Goal: Navigation & Orientation: Find specific page/section

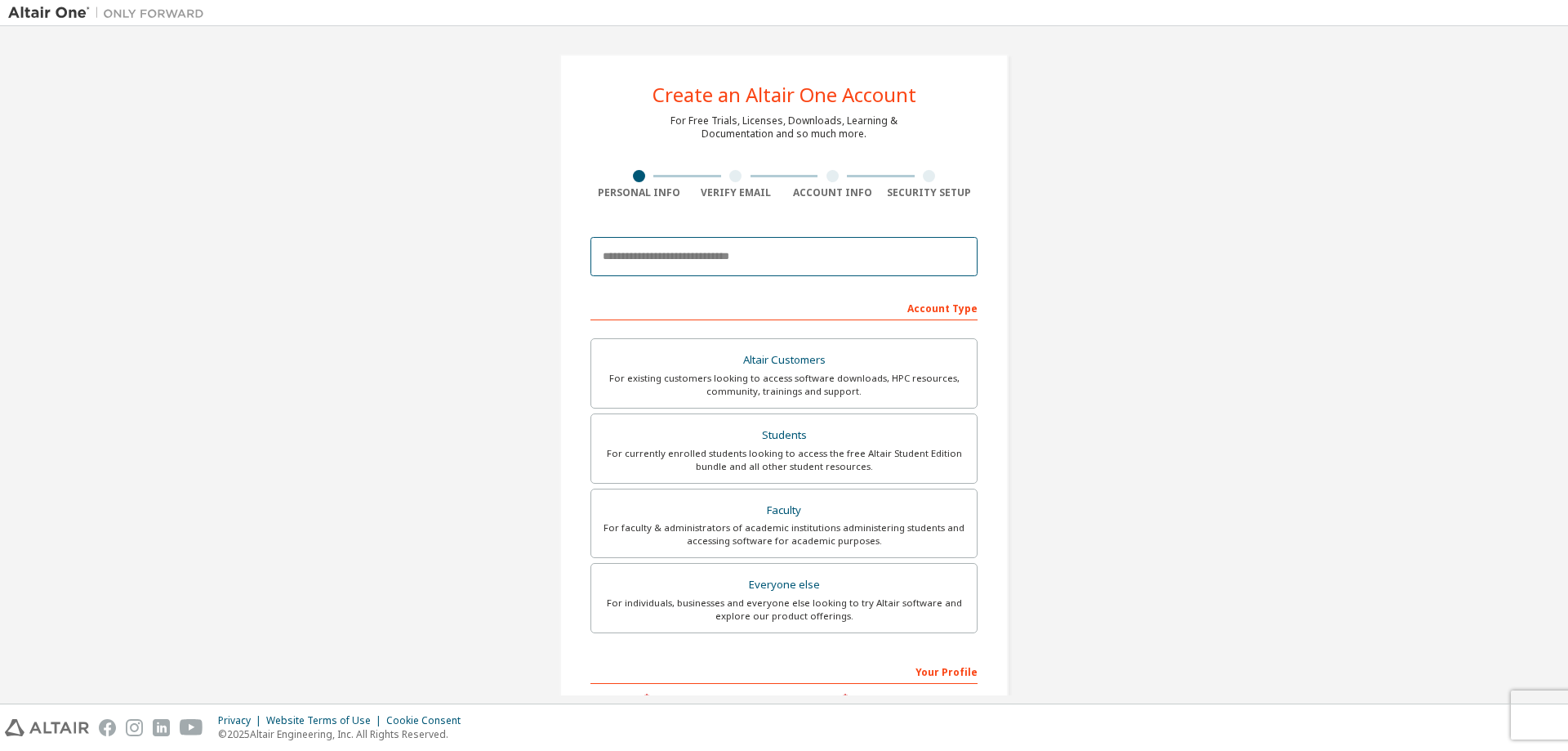
click at [676, 260] on input "email" at bounding box center [784, 256] width 387 height 39
type input "**********"
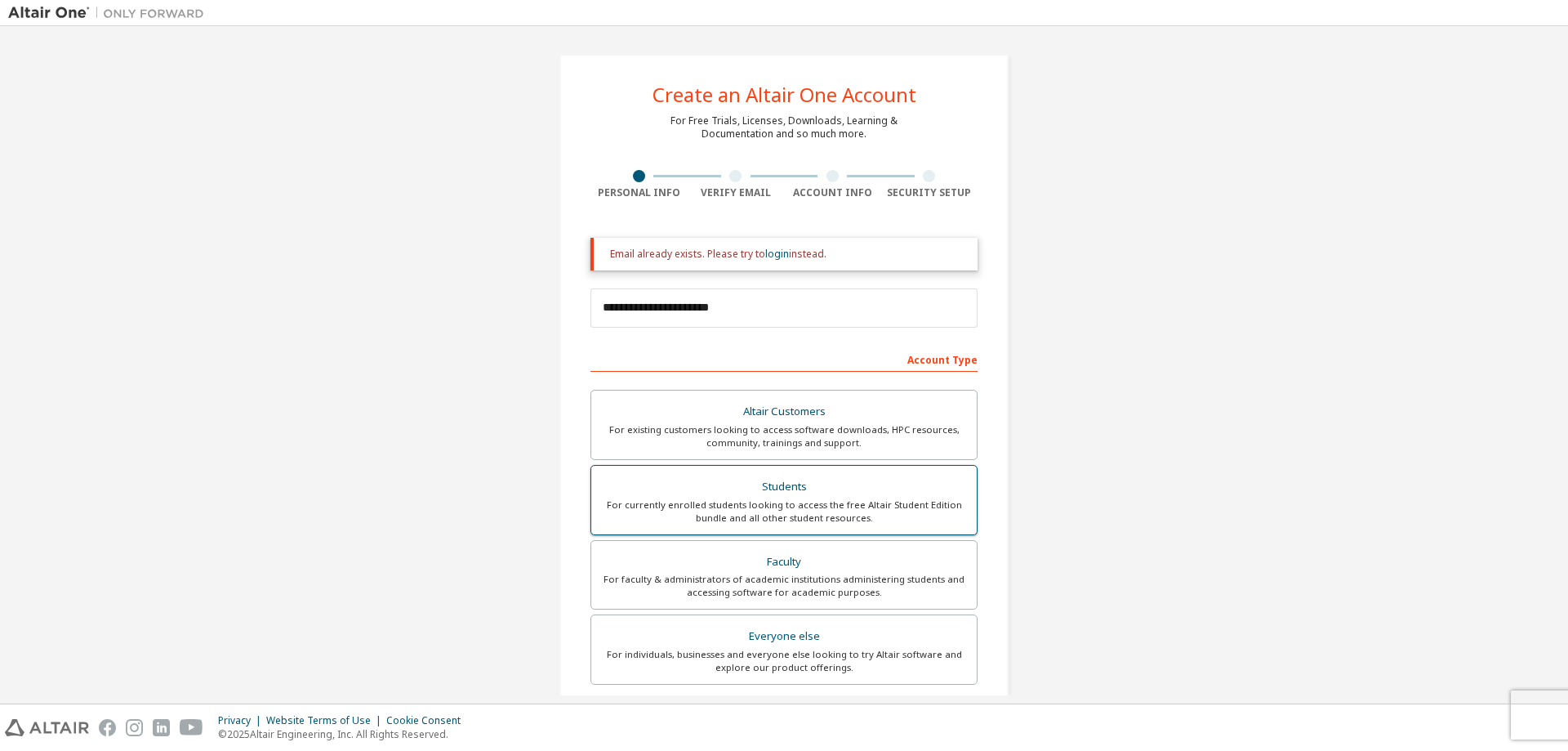
click at [793, 500] on div "For currently enrolled students looking to access the free Altair Student Editi…" at bounding box center [784, 511] width 366 height 26
click at [773, 251] on link "login" at bounding box center [777, 253] width 23 height 14
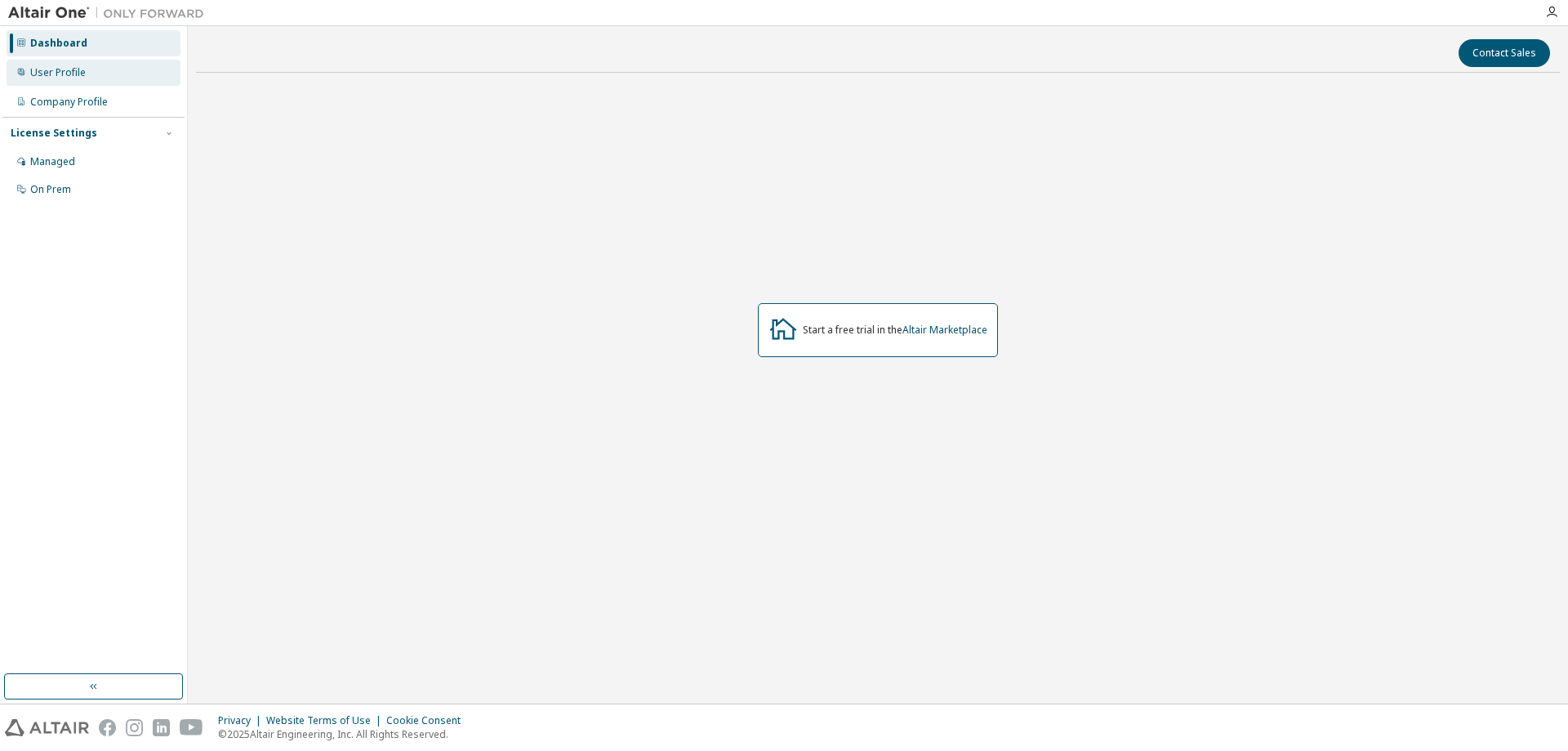
click at [86, 74] on div "User Profile" at bounding box center [94, 72] width 174 height 26
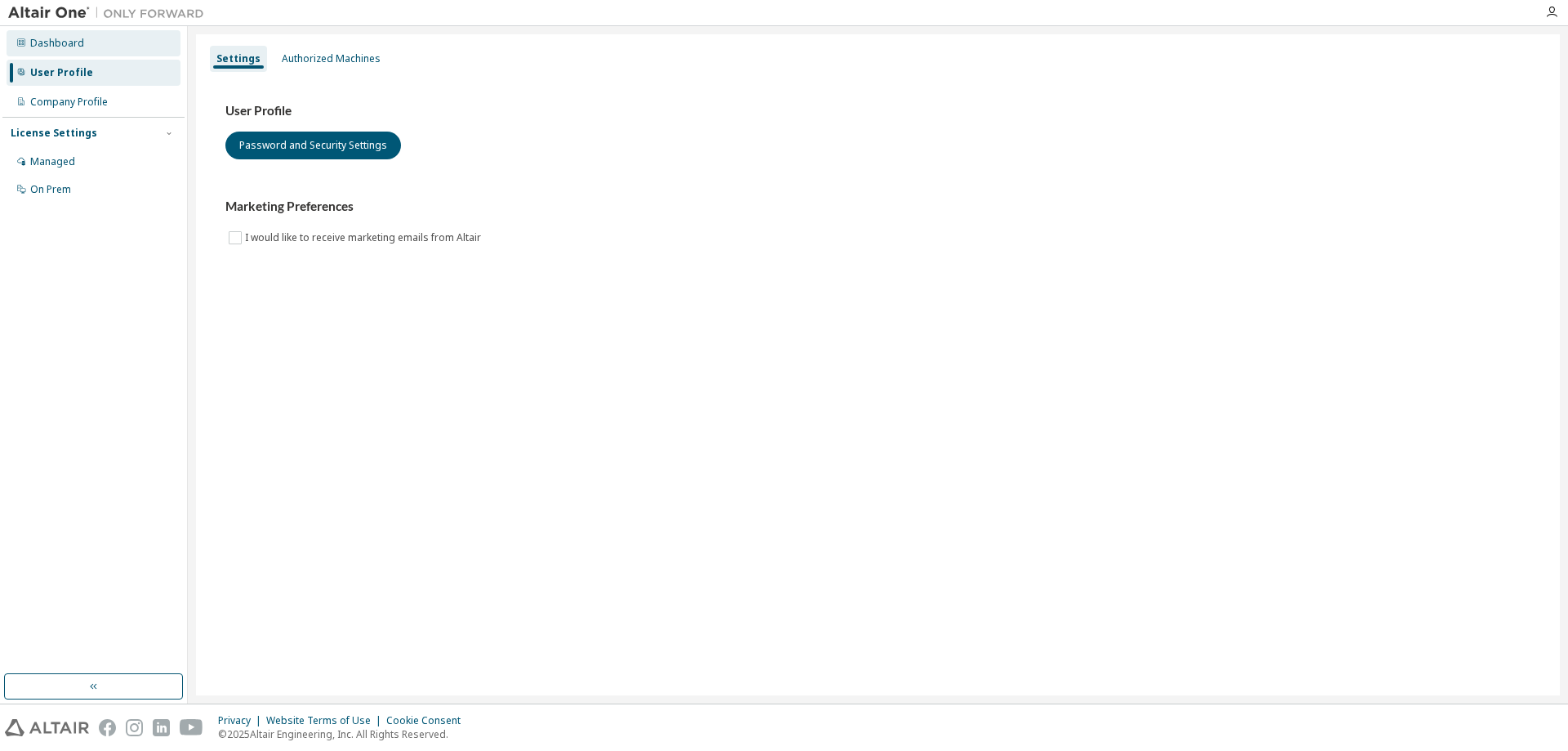
click at [85, 39] on div "Dashboard" at bounding box center [94, 43] width 174 height 26
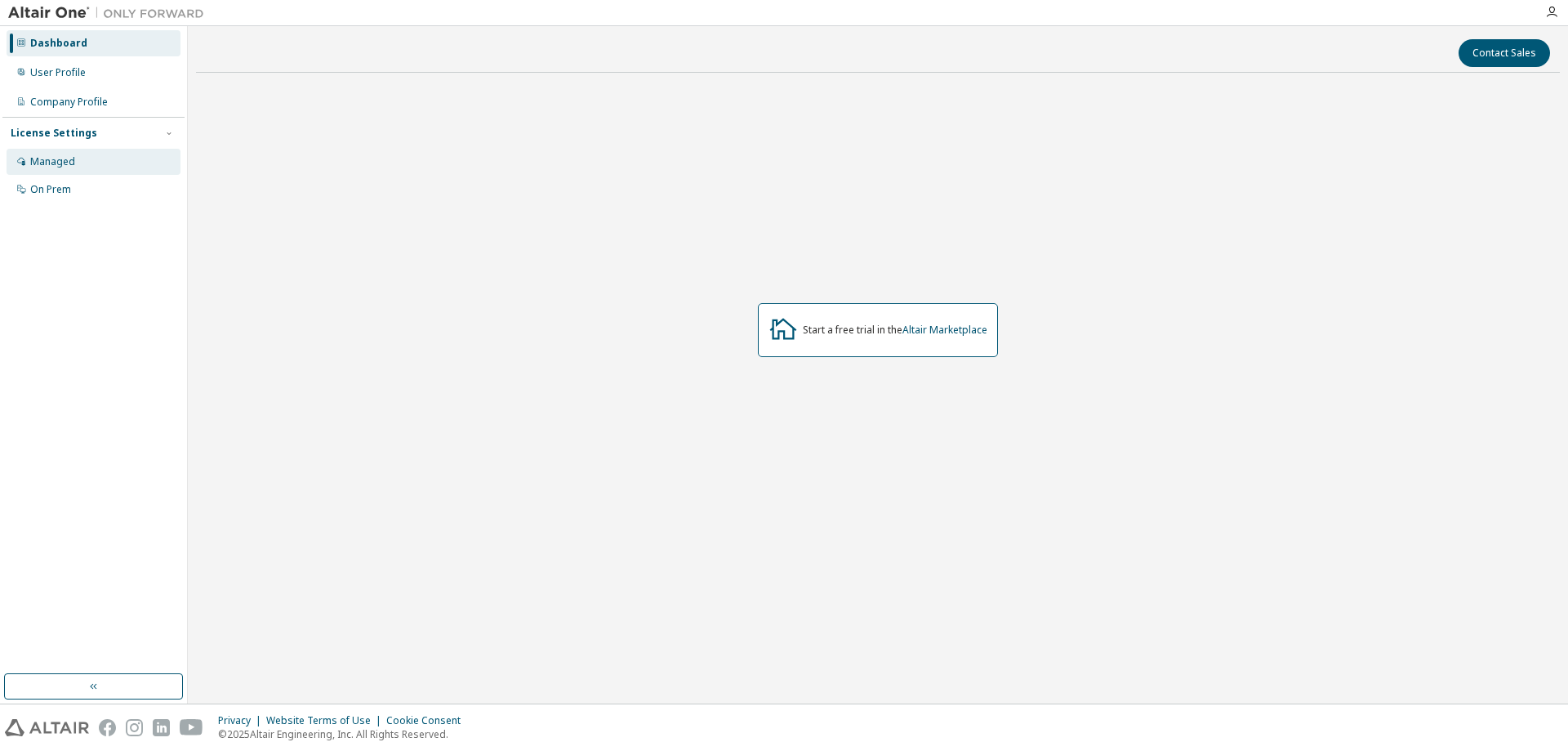
click at [84, 165] on div "Managed" at bounding box center [94, 161] width 174 height 26
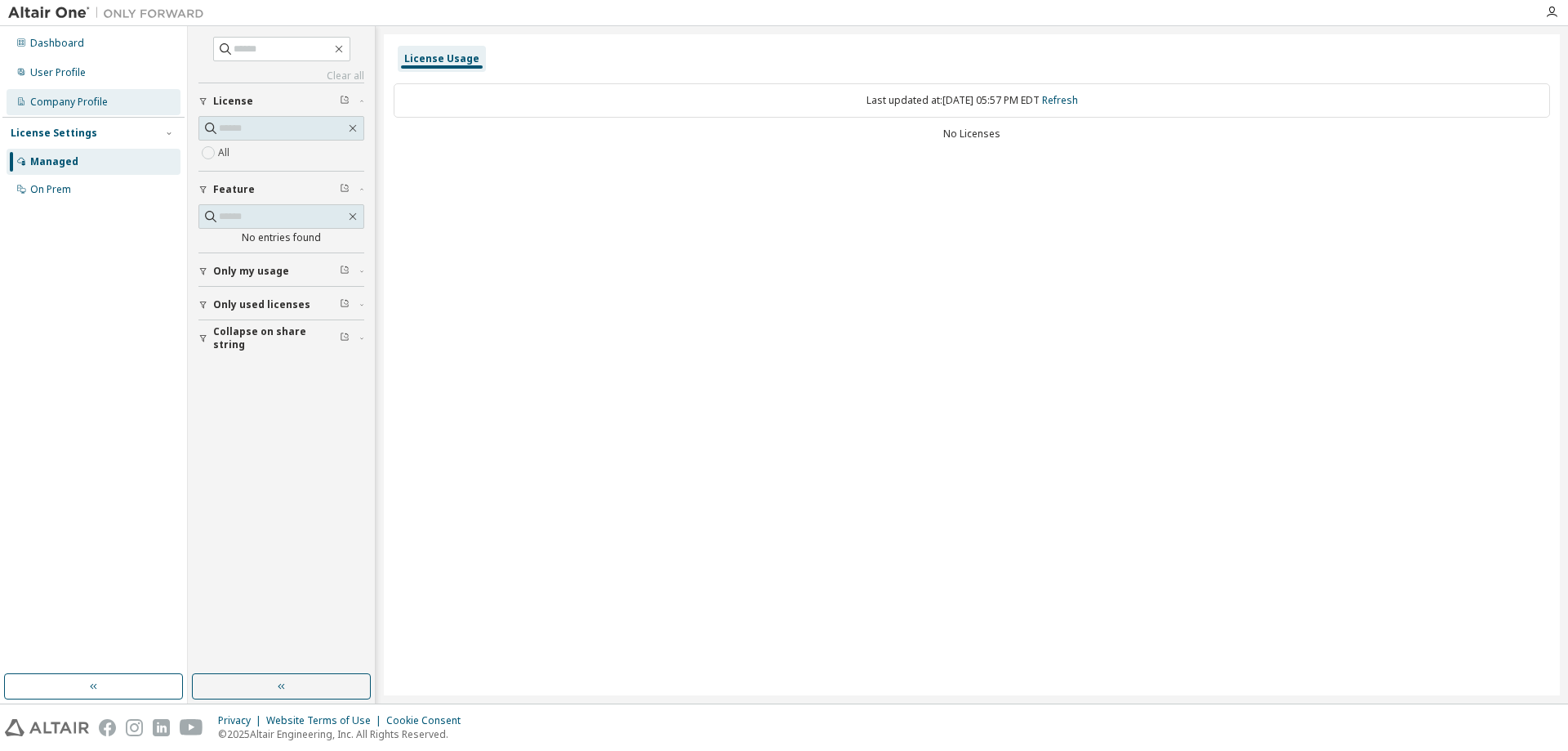
click at [106, 104] on div "Company Profile" at bounding box center [68, 102] width 77 height 13
